Goal: Register for event/course

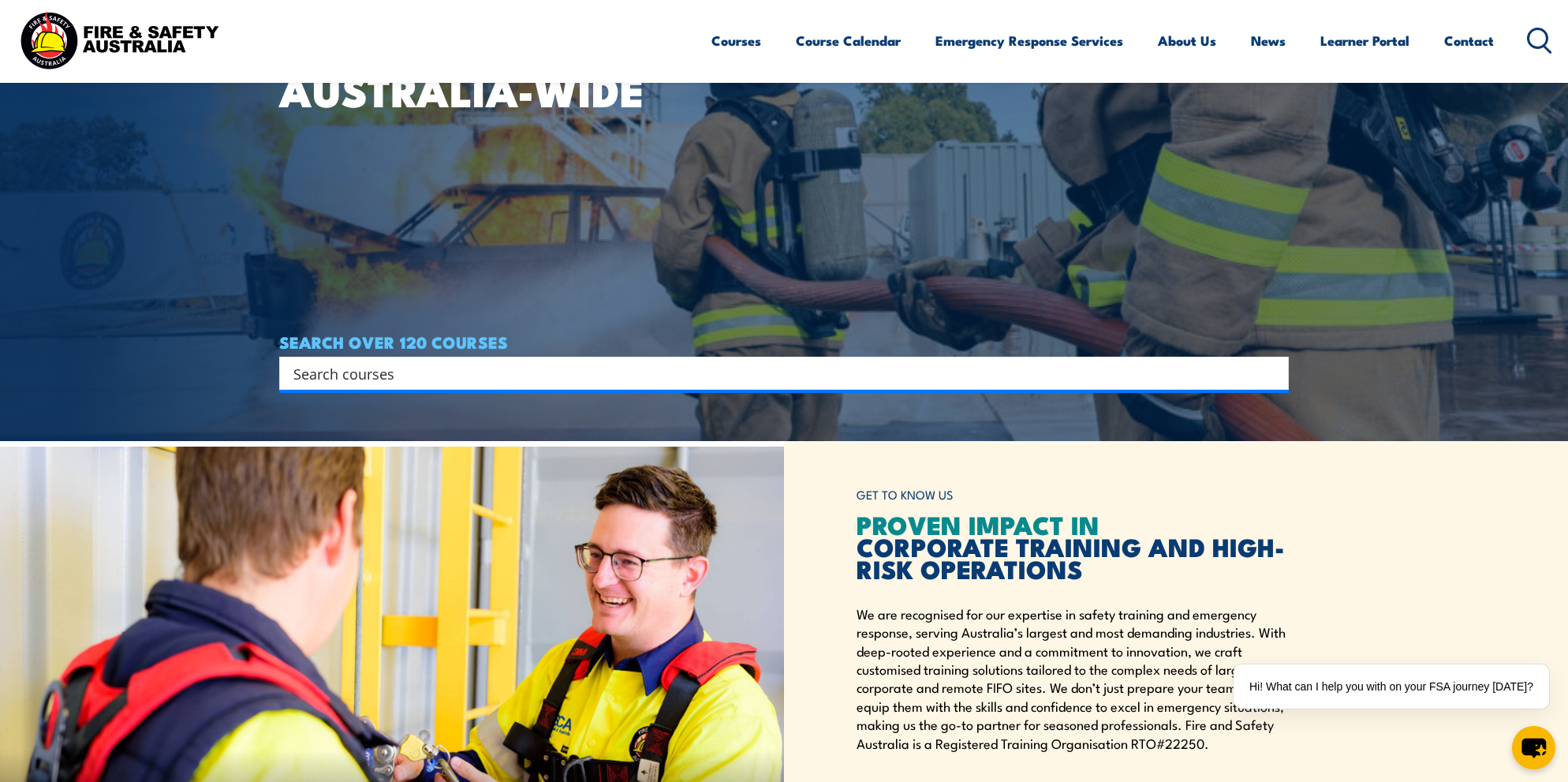
scroll to position [343, 0]
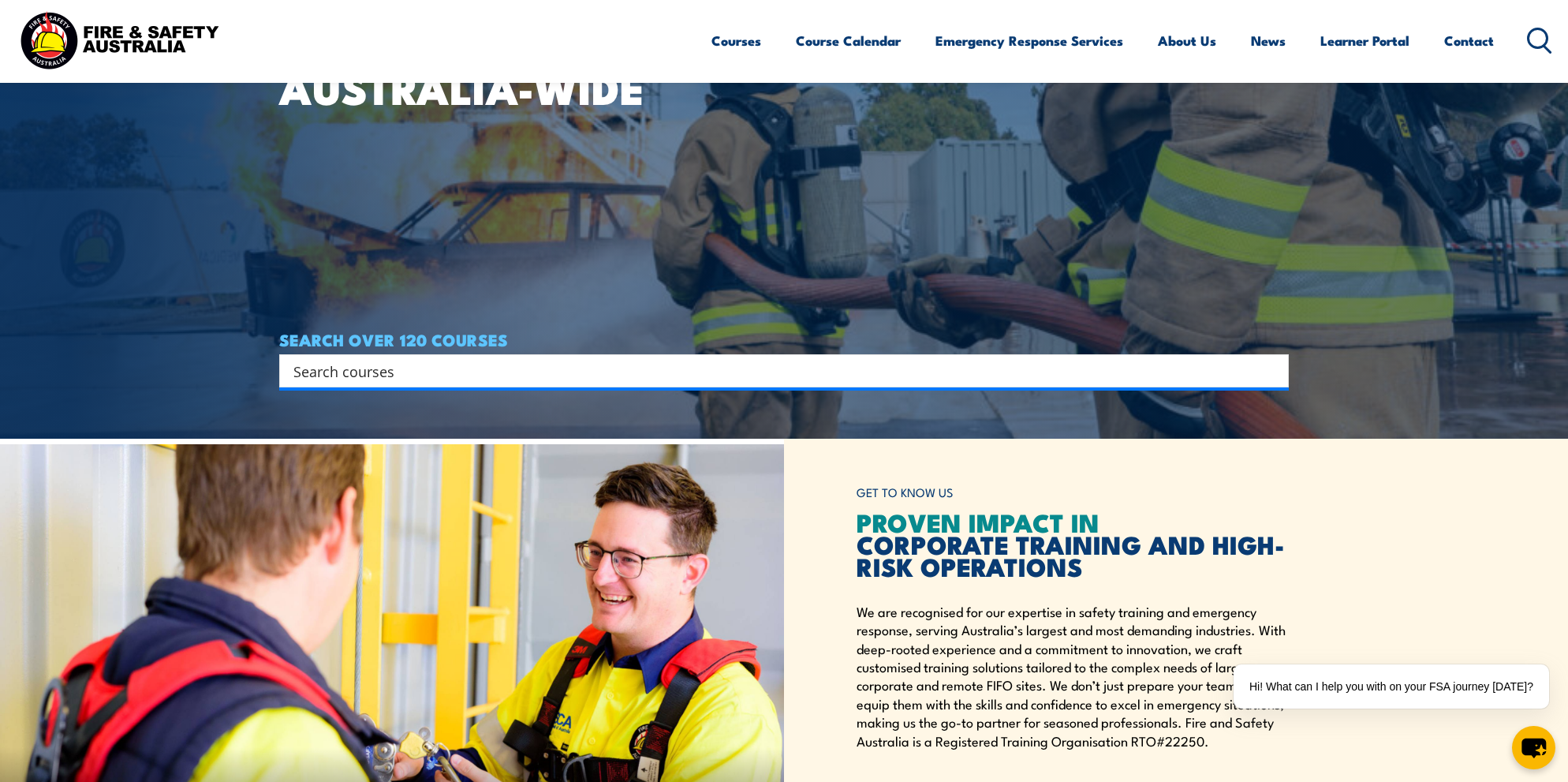
click at [383, 364] on input "Search input" at bounding box center [773, 371] width 961 height 23
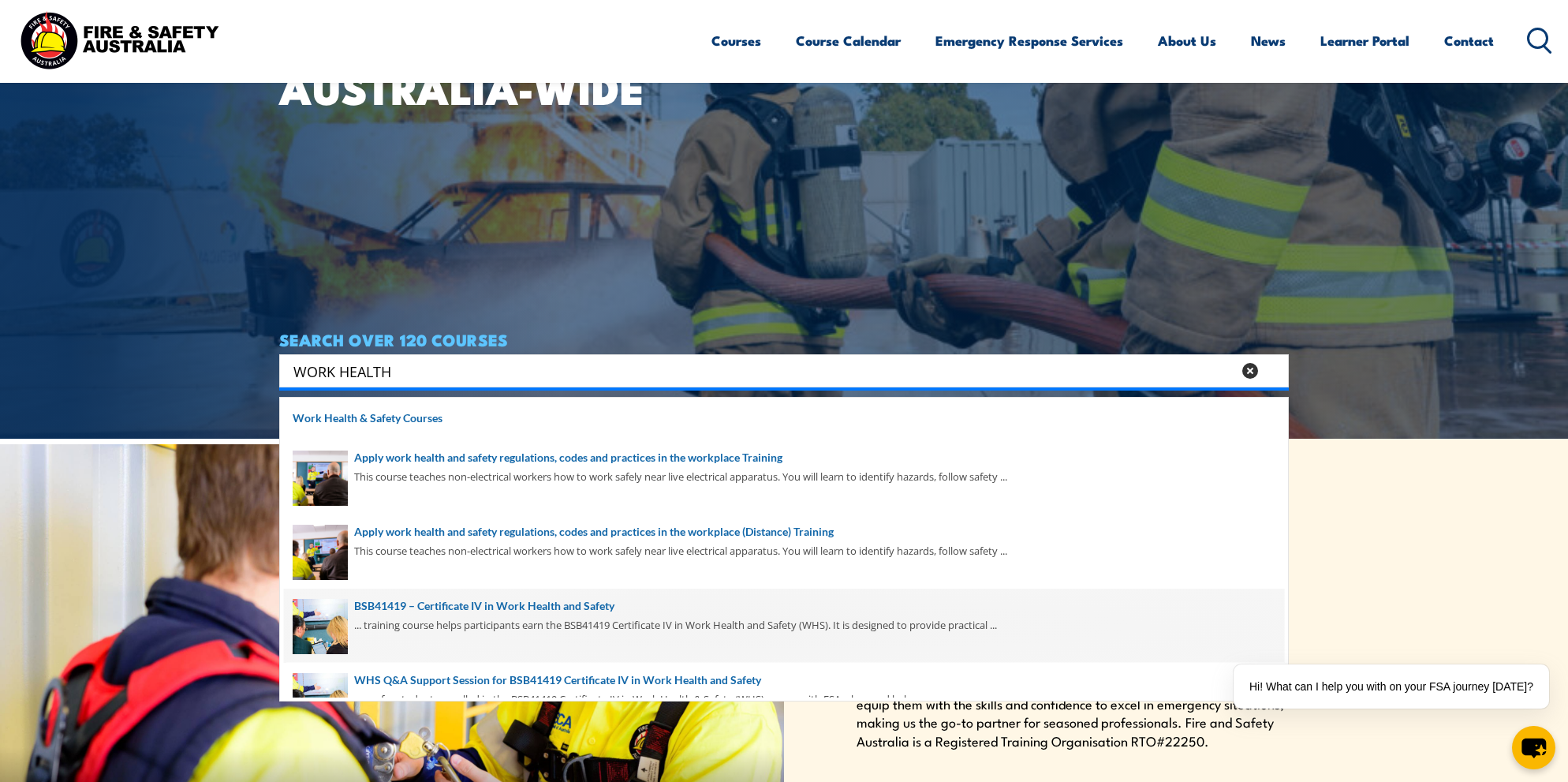
type input "WORK HEALTH"
click at [463, 606] on span at bounding box center [784, 625] width 1000 height 74
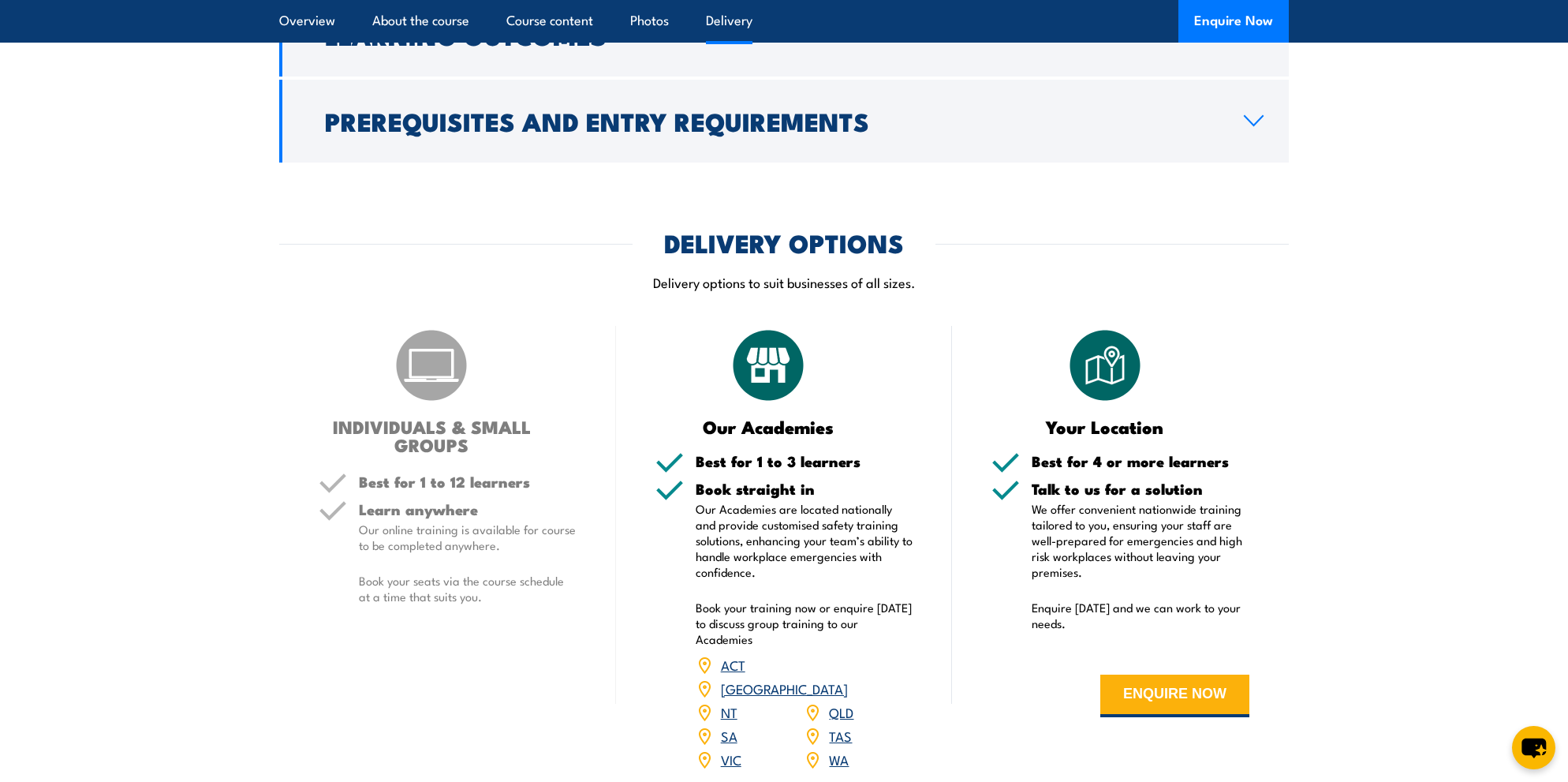
scroll to position [4297, 0]
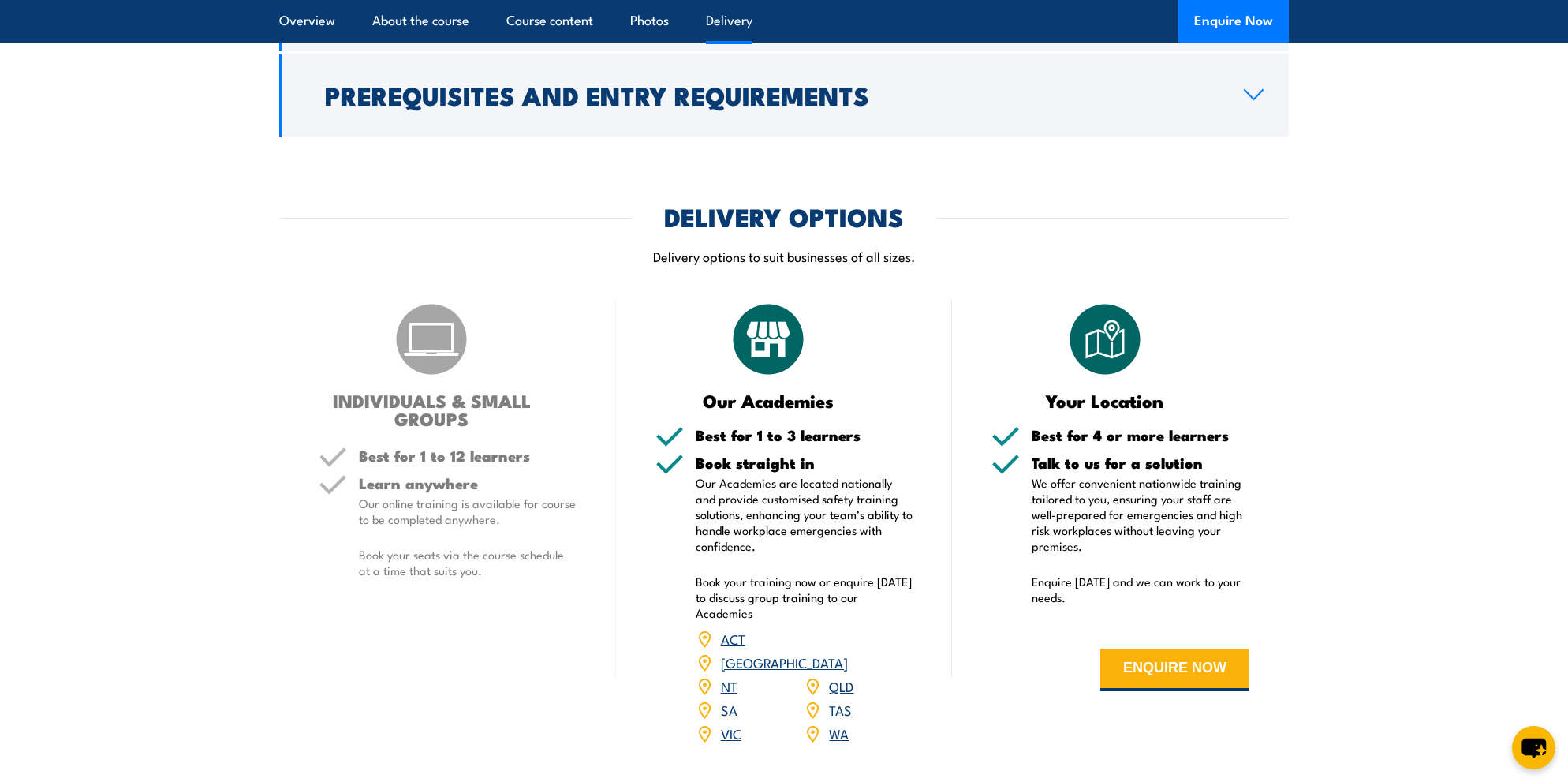
click at [729, 724] on link "VIC" at bounding box center [731, 733] width 21 height 19
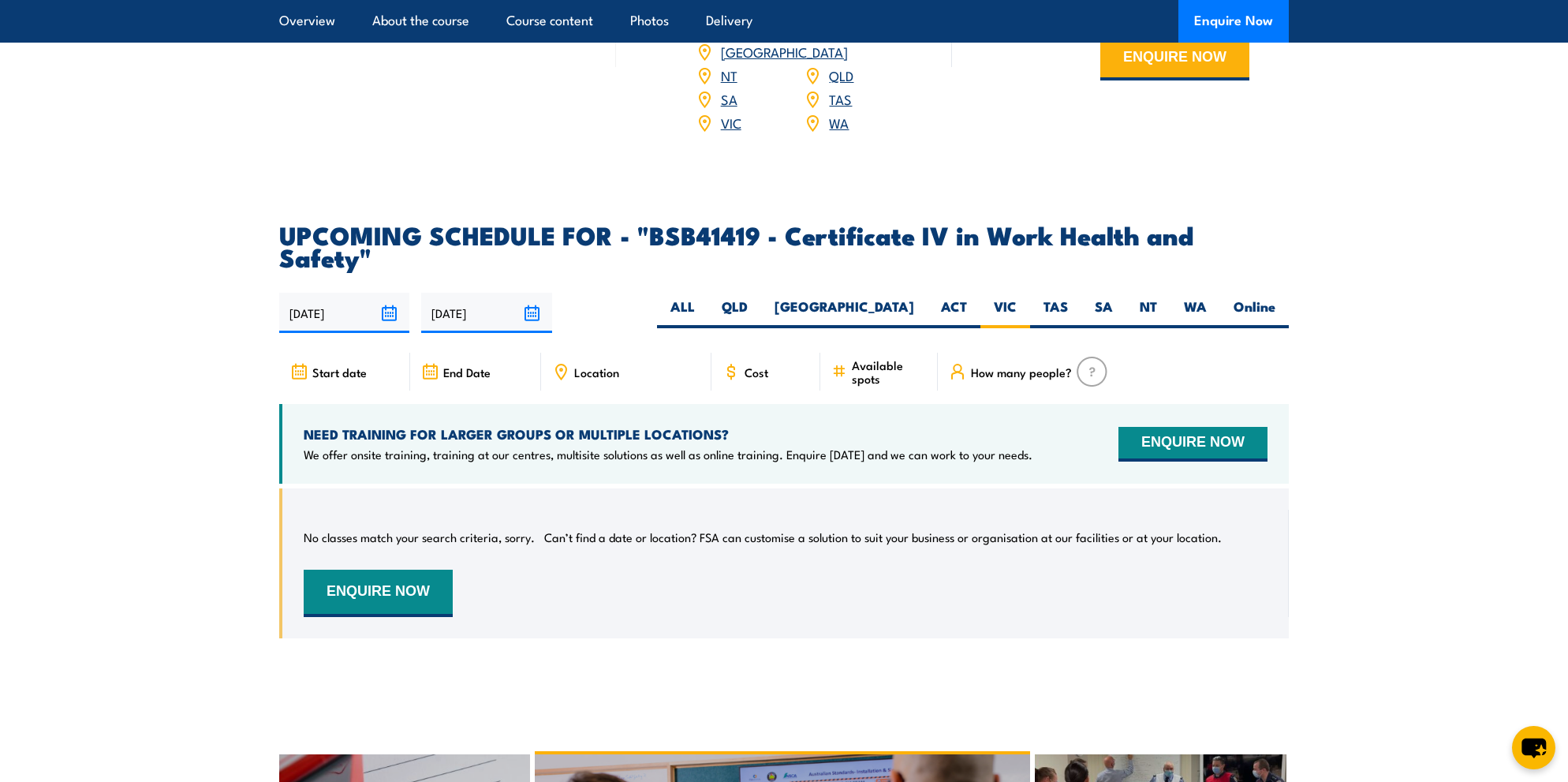
scroll to position [4907, 0]
click at [561, 369] on icon at bounding box center [561, 370] width 2 height 2
click at [590, 366] on span "Location" at bounding box center [596, 373] width 45 height 13
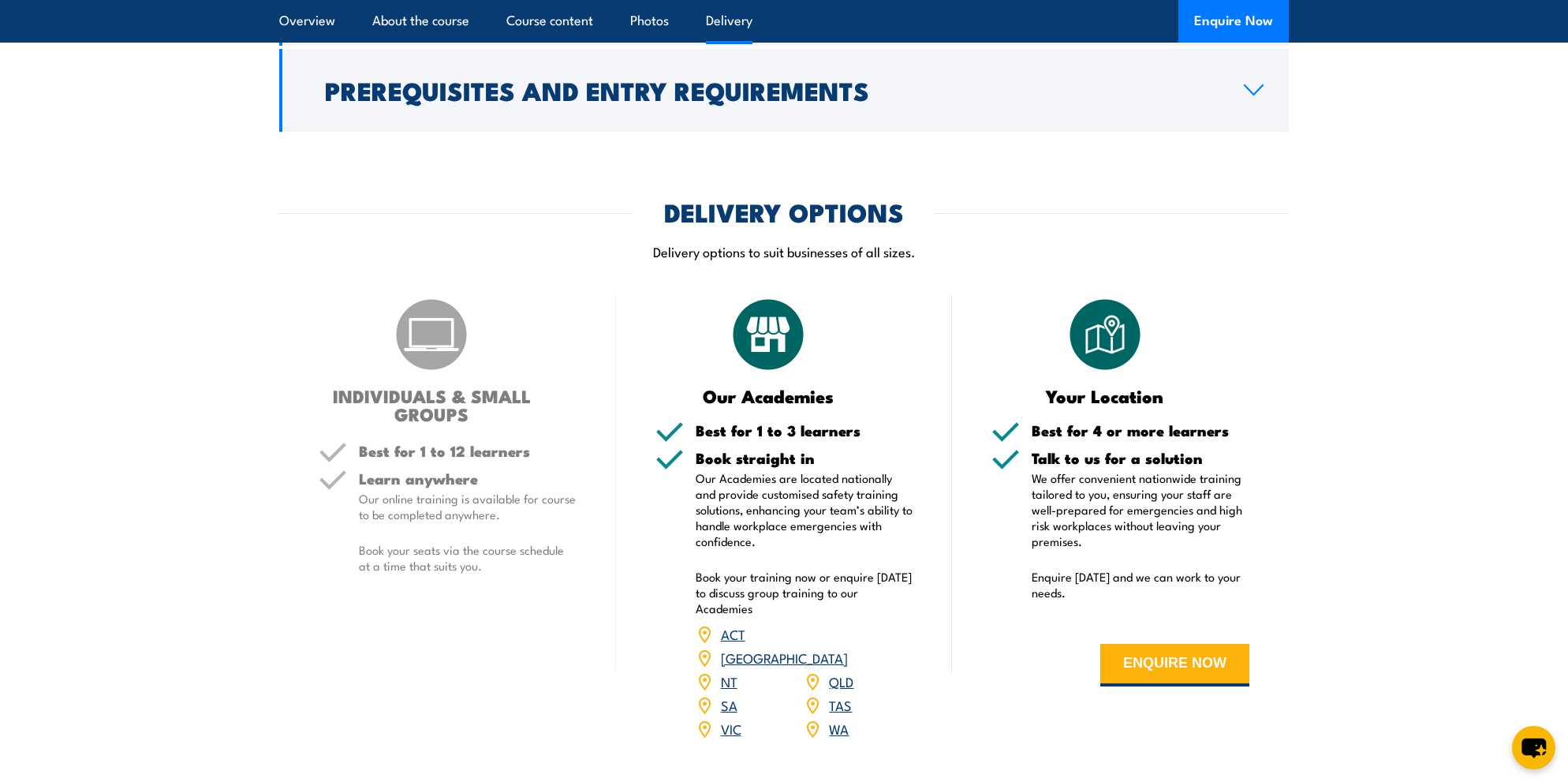
scroll to position [4296, 0]
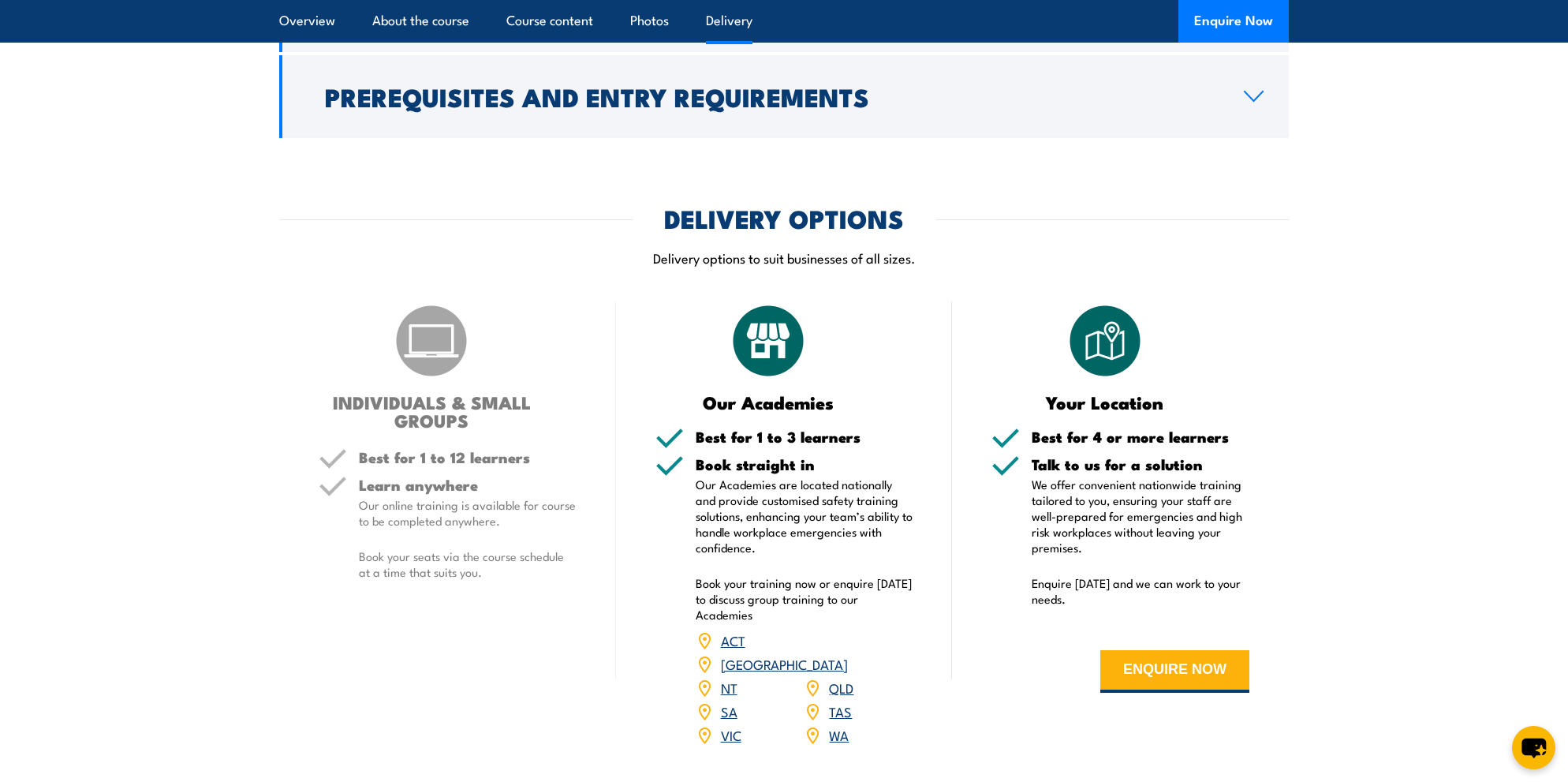
click at [728, 725] on link "VIC" at bounding box center [731, 735] width 21 height 19
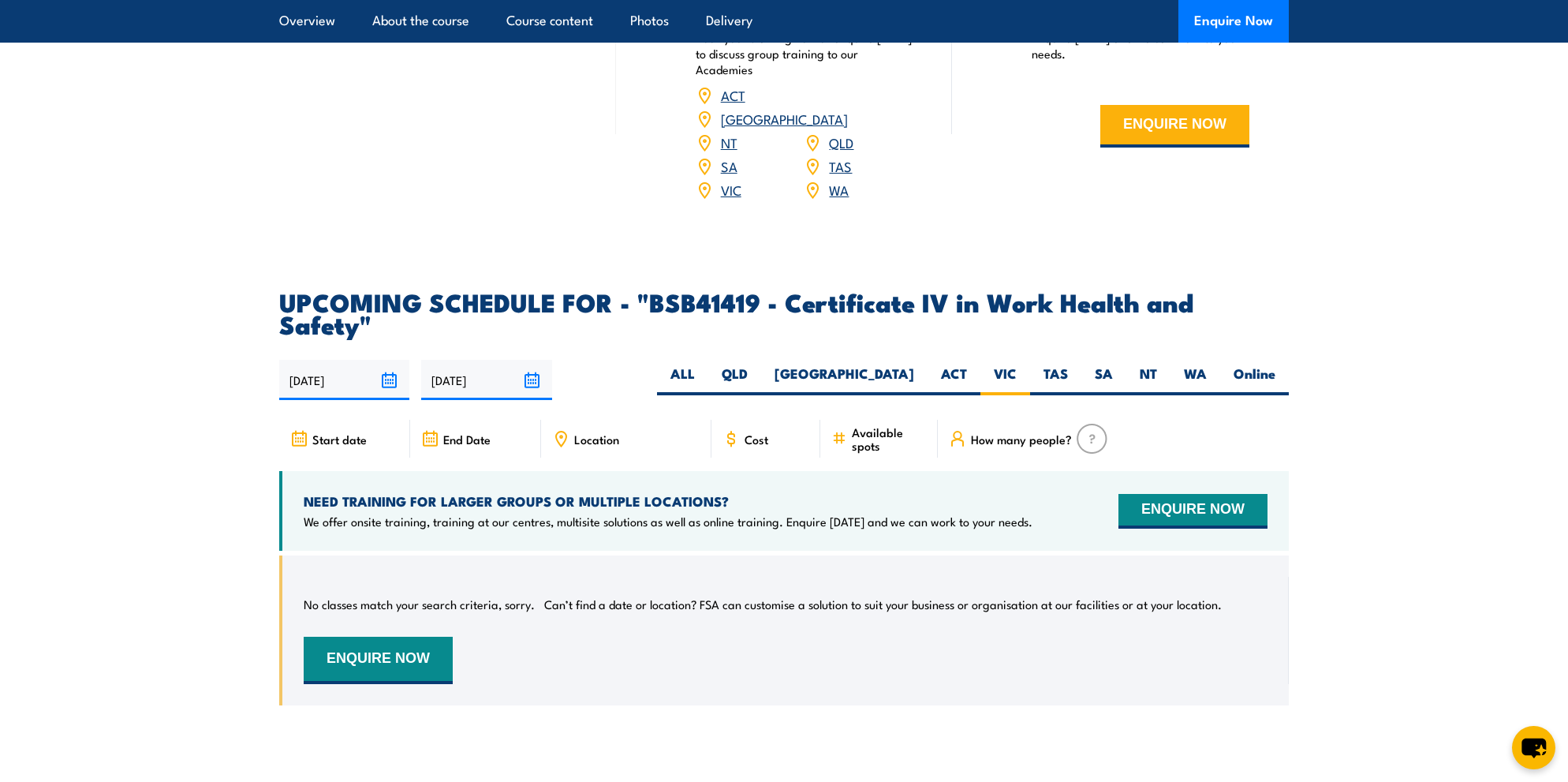
scroll to position [4770, 0]
